Goal: Book appointment/travel/reservation

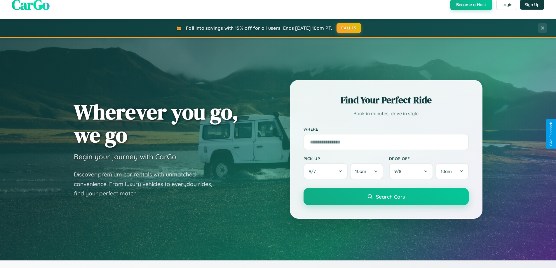
scroll to position [252, 0]
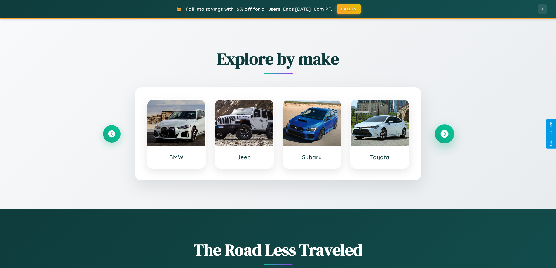
click at [445, 134] on icon at bounding box center [445, 134] width 8 height 8
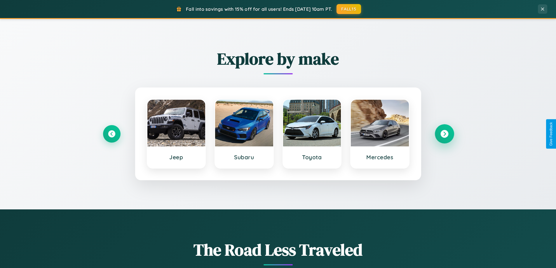
click at [445, 134] on icon at bounding box center [445, 134] width 8 height 8
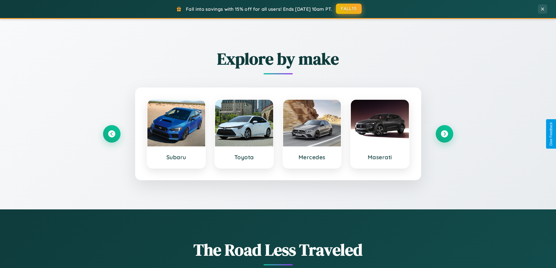
click at [349, 9] on button "FALL15" at bounding box center [349, 9] width 26 height 11
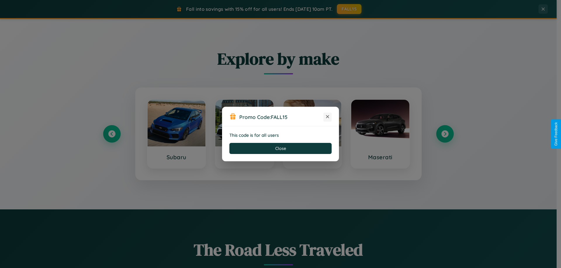
click at [327, 117] on icon at bounding box center [328, 117] width 6 height 6
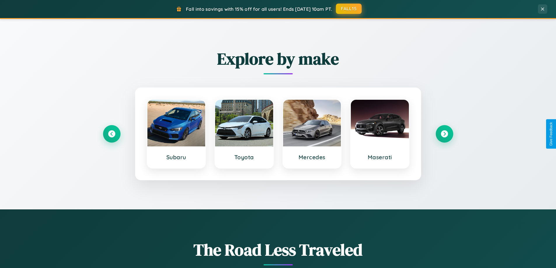
click at [349, 9] on button "FALL15" at bounding box center [349, 9] width 26 height 11
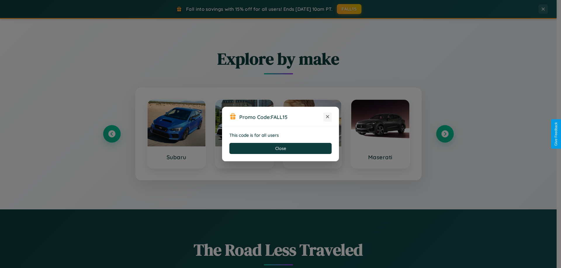
click at [327, 117] on icon at bounding box center [328, 117] width 6 height 6
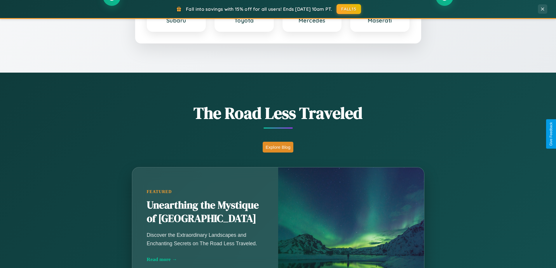
scroll to position [939, 0]
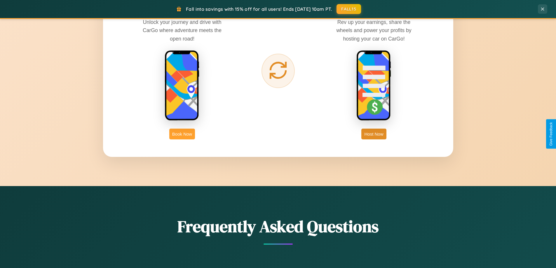
click at [182, 134] on button "Book Now" at bounding box center [182, 134] width 26 height 11
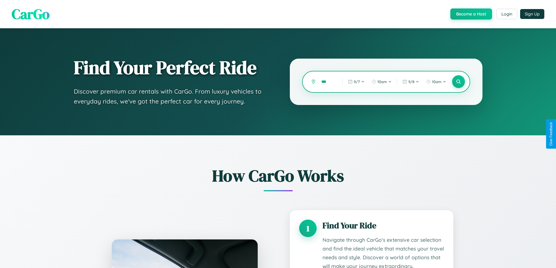
type input "***"
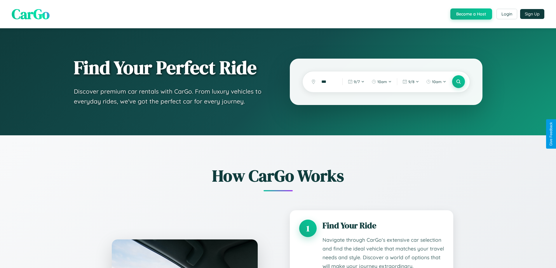
scroll to position [892, 0]
